Goal: Task Accomplishment & Management: Use online tool/utility

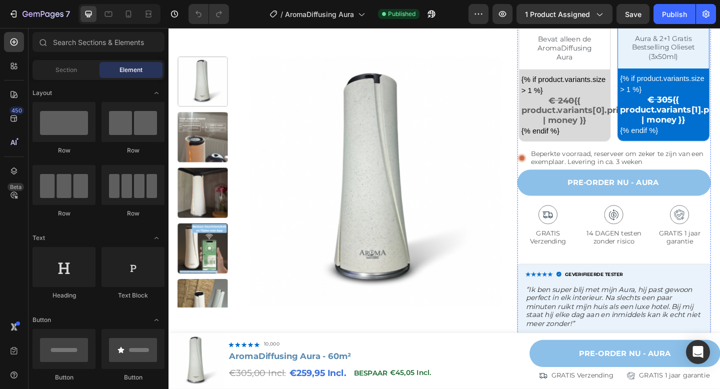
scroll to position [440, 0]
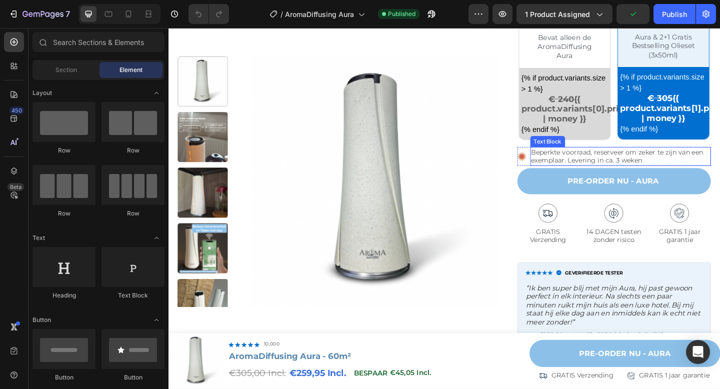
click at [663, 174] on p "Beperkte voorraad, reserveer om zeker te zijn van een exemplaar. Levering in ca…" at bounding box center [660, 168] width 195 height 18
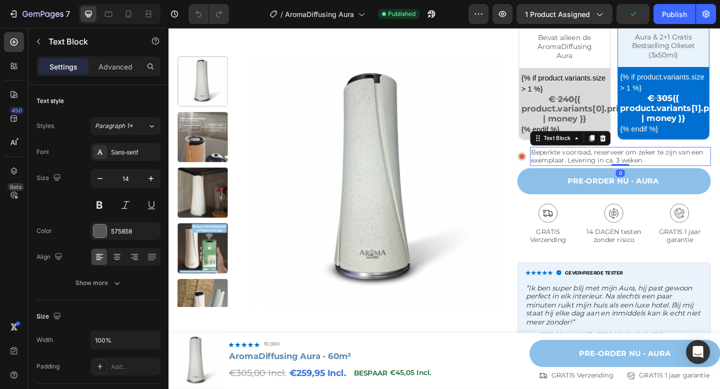
click at [663, 174] on p "Beperkte voorraad, reserveer om zeker te zijn van een exemplaar. Levering in ca…" at bounding box center [660, 168] width 195 height 18
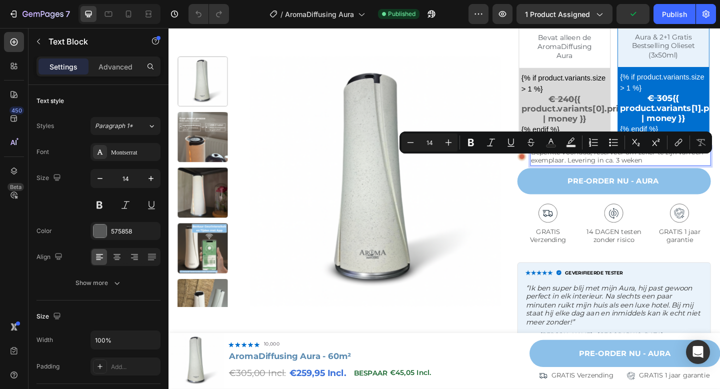
click at [659, 174] on p "Beperkte voorraad, reserveer om zeker te zijn van een exemplaar. Levering in ca…" at bounding box center [660, 168] width 195 height 18
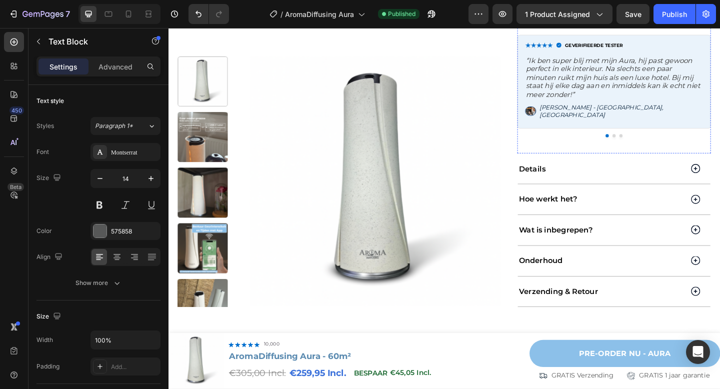
scroll to position [702, 0]
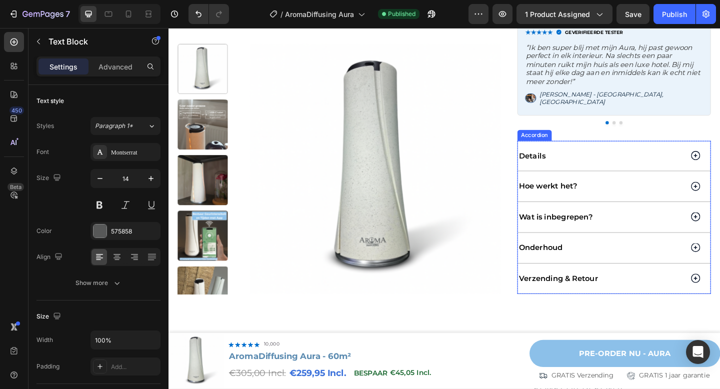
click at [663, 294] on div "Verzending & Retour" at bounding box center [639, 301] width 181 height 14
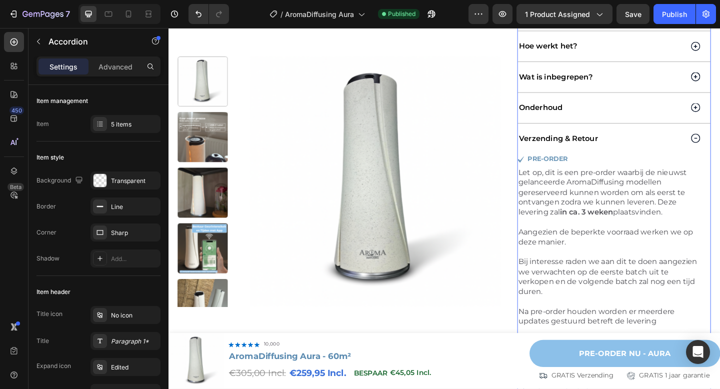
scroll to position [883, 0]
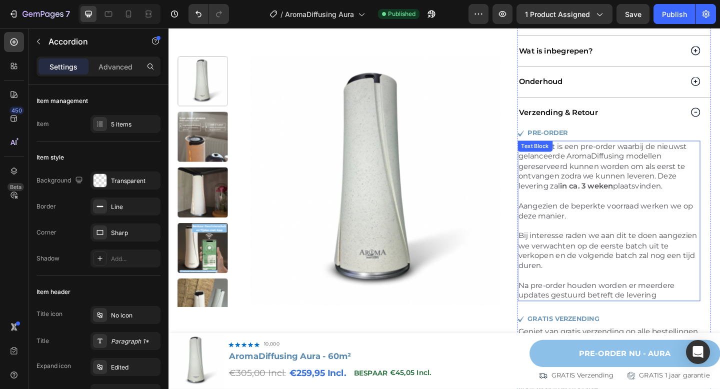
click at [624, 196] on strong "in ca. 3 weken" at bounding box center [624, 201] width 58 height 10
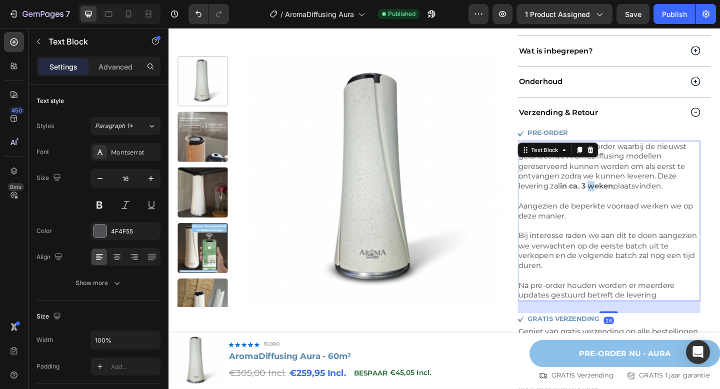
click at [624, 196] on strong "in ca. 3 weken" at bounding box center [624, 201] width 58 height 10
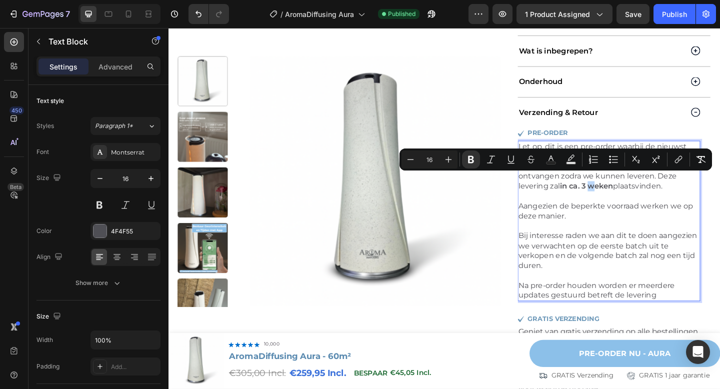
click at [624, 196] on strong "in ca. 3 weken" at bounding box center [624, 201] width 58 height 10
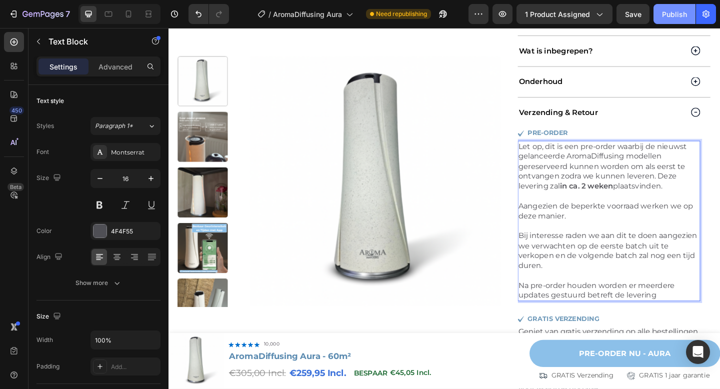
click at [663, 16] on div "Publish" at bounding box center [674, 14] width 25 height 11
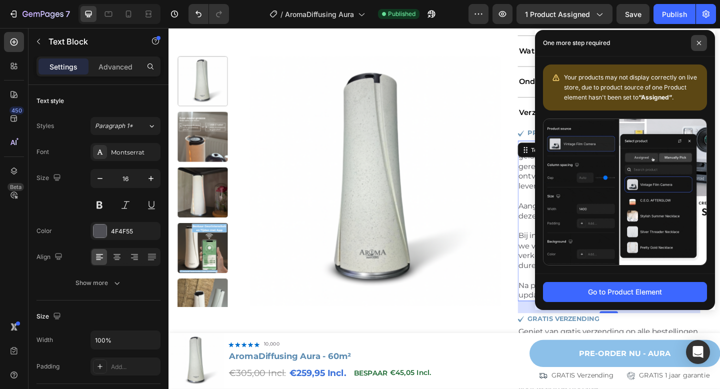
click at [697, 43] on icon at bounding box center [699, 43] width 5 height 5
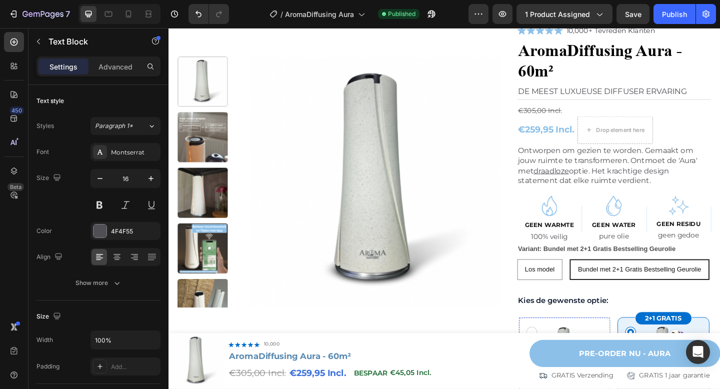
scroll to position [46, 0]
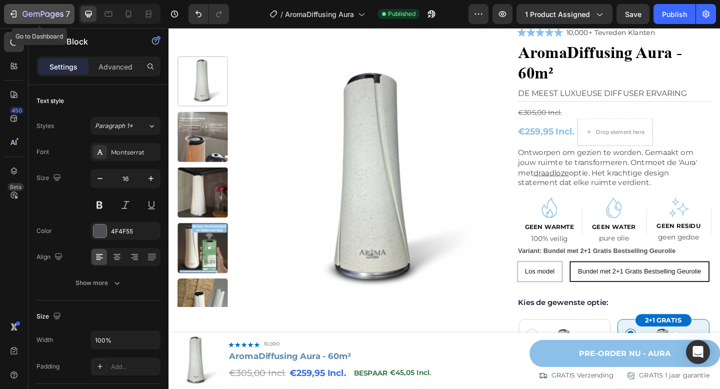
click at [25, 16] on icon "button" at bounding box center [26, 14] width 6 height 6
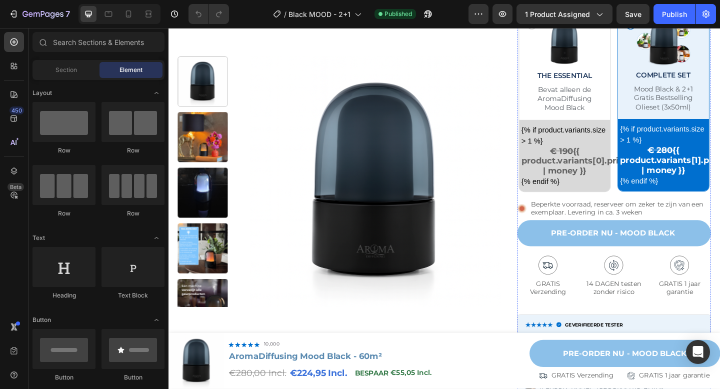
scroll to position [391, 0]
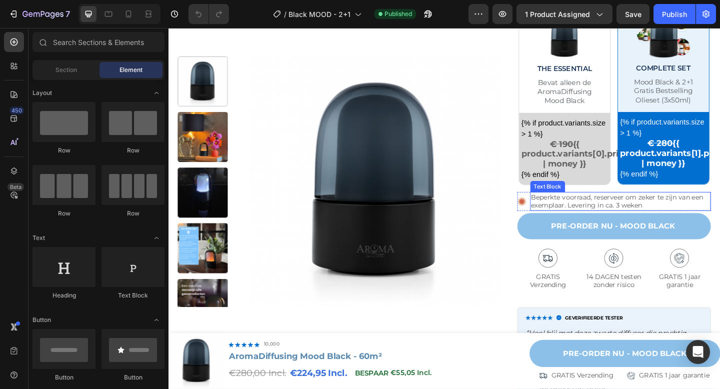
click at [646, 220] on p "Beperkte voorraad, reserveer om zeker te zijn van een exemplaar. Levering in ca…" at bounding box center [660, 217] width 195 height 18
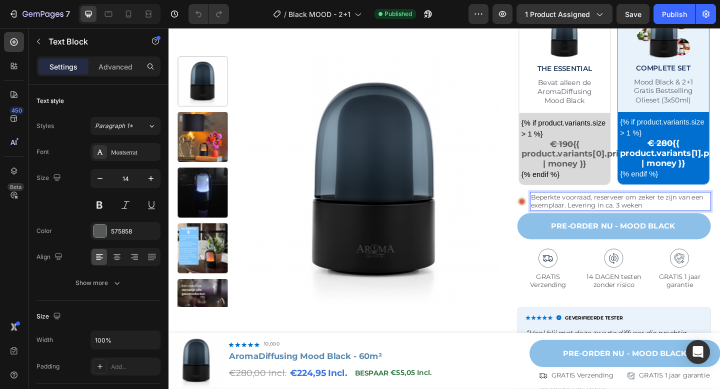
click at [658, 221] on p "Beperkte voorraad, reserveer om zeker te zijn van een exemplaar. Levering in ca…" at bounding box center [660, 217] width 195 height 18
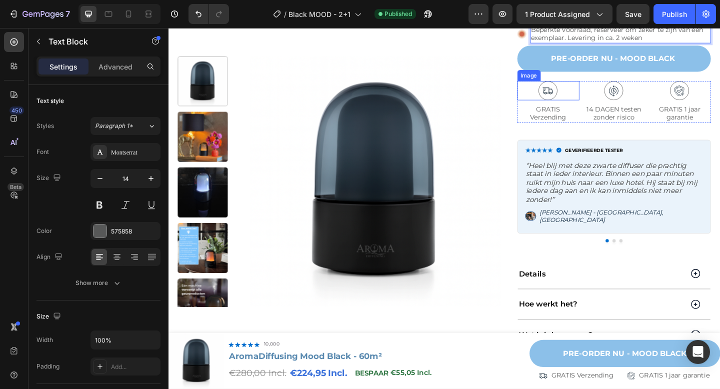
scroll to position [695, 0]
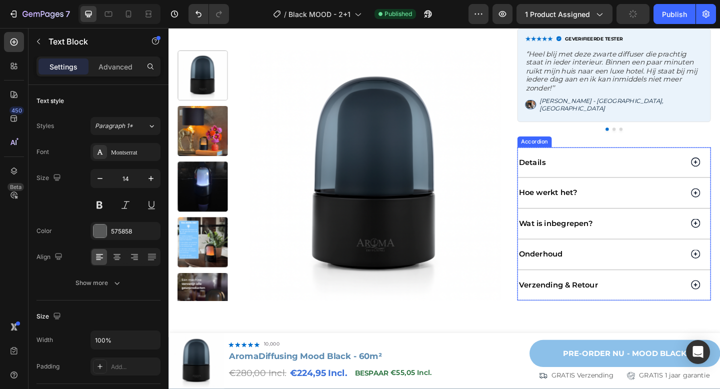
click at [648, 301] on div "Verzending & Retour" at bounding box center [639, 308] width 181 height 14
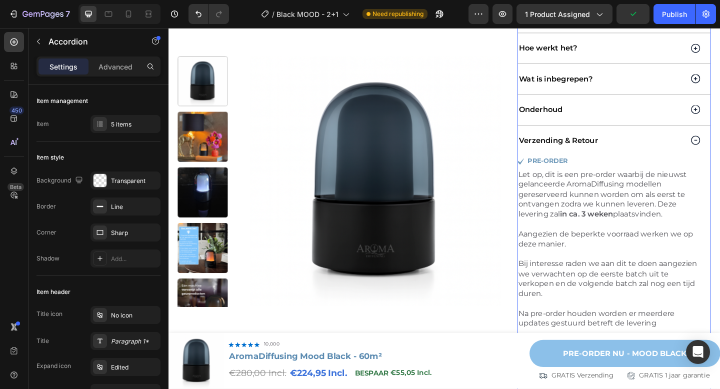
scroll to position [857, 0]
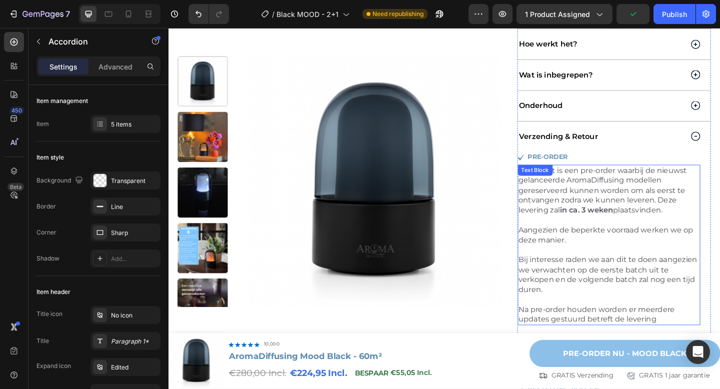
click at [627, 222] on strong "in ca. 3 weken" at bounding box center [624, 227] width 58 height 10
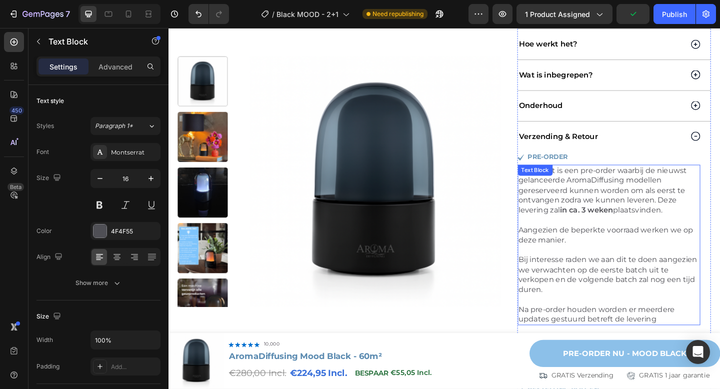
click at [627, 222] on strong "in ca. 3 weken" at bounding box center [624, 227] width 58 height 10
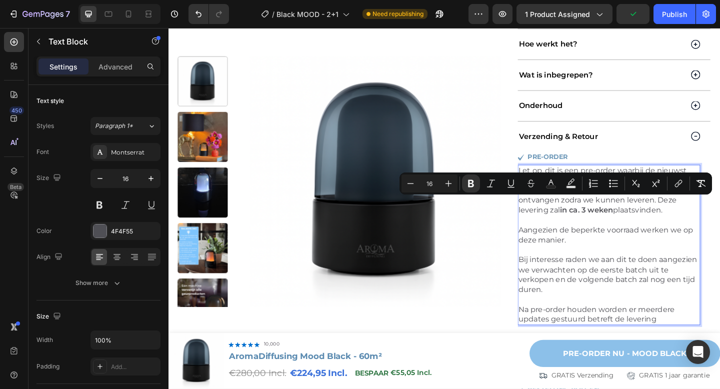
click at [624, 222] on strong "in ca. 3 weken" at bounding box center [624, 227] width 58 height 10
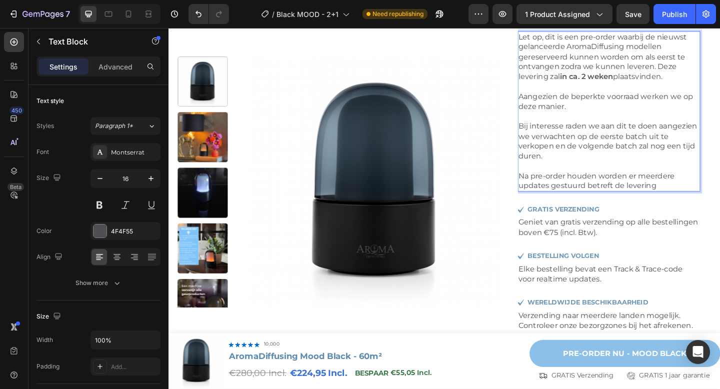
scroll to position [1003, 0]
click at [668, 19] on div "Publish" at bounding box center [674, 14] width 25 height 11
